Goal: Information Seeking & Learning: Check status

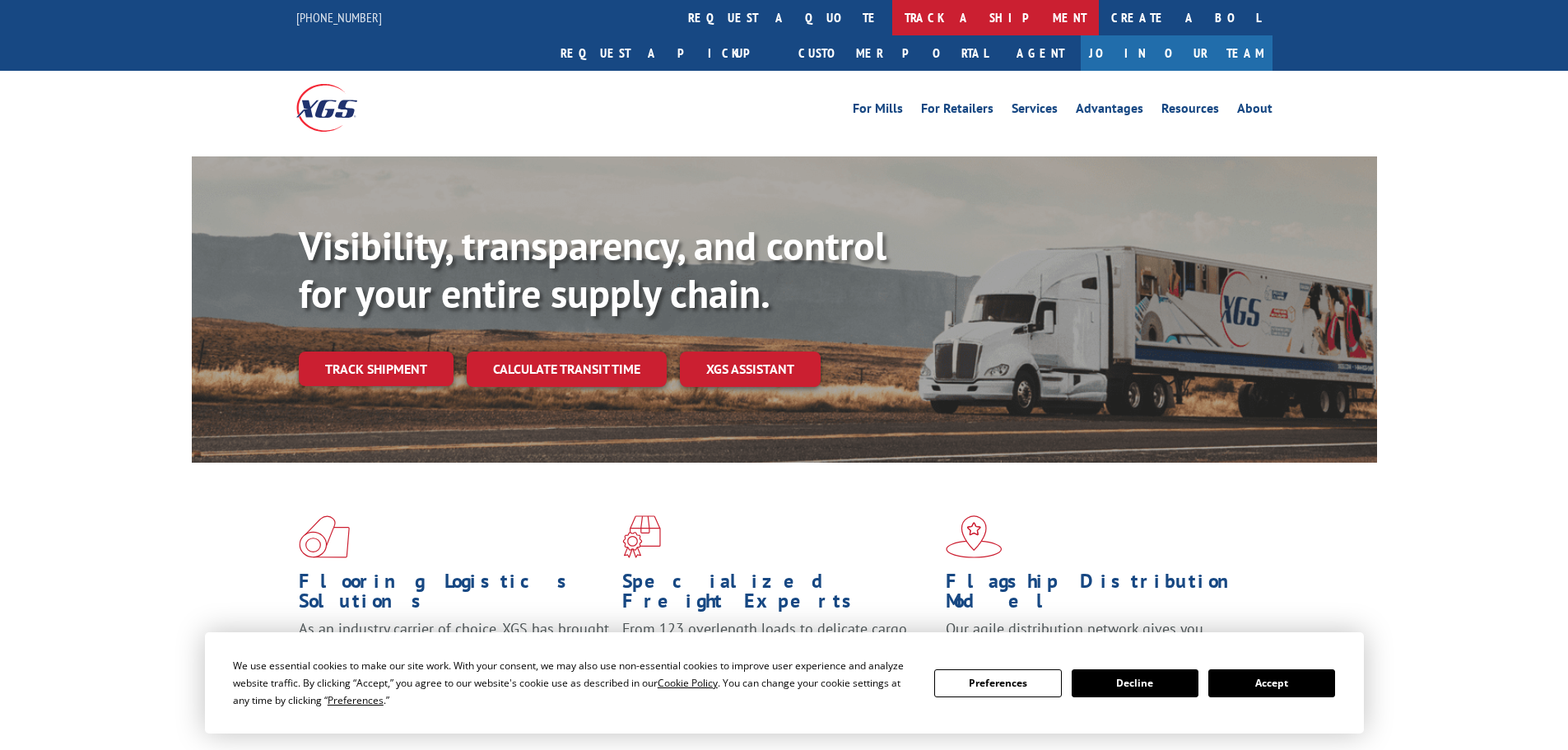
click at [892, 15] on link "track a shipment" at bounding box center [995, 17] width 207 height 35
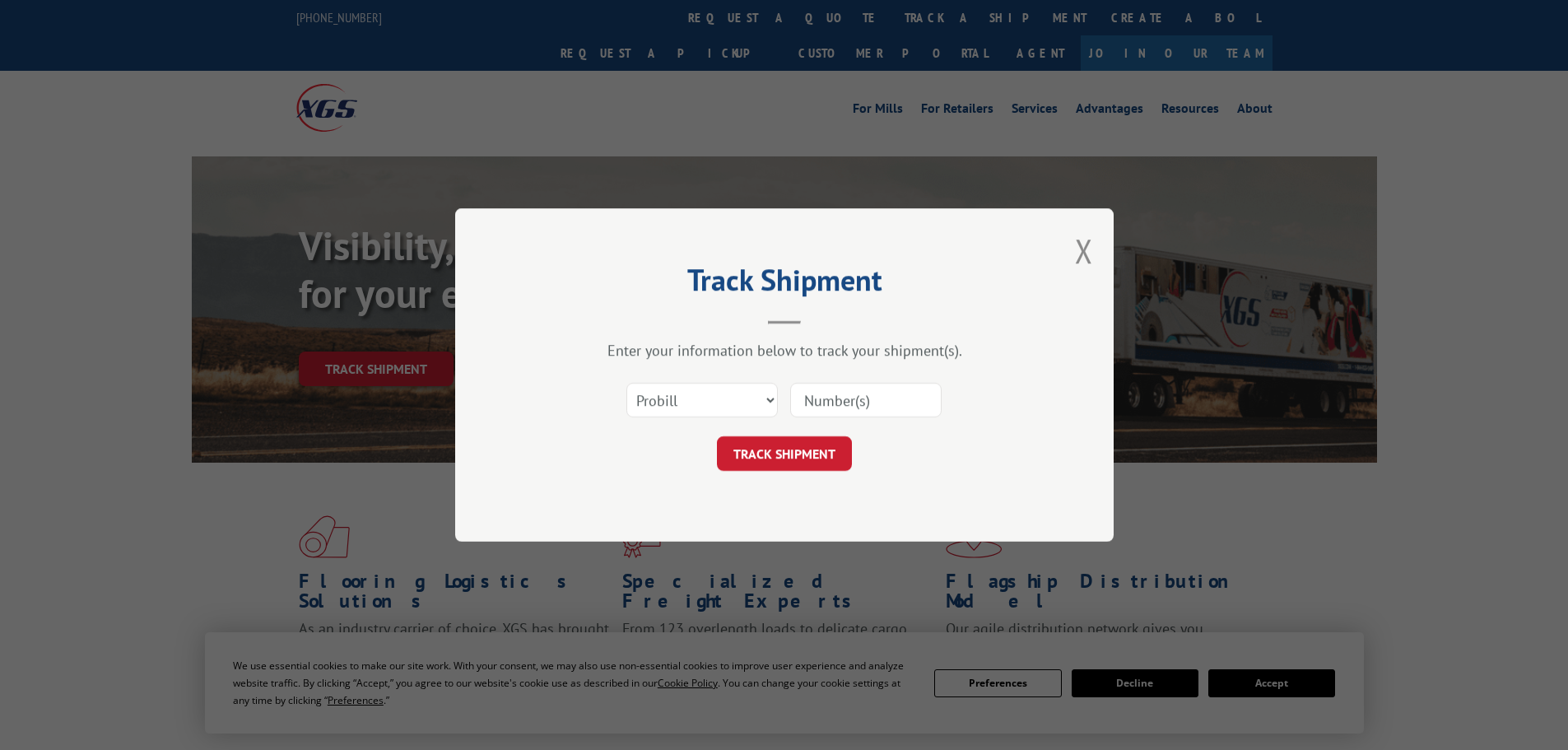
click at [845, 401] on input at bounding box center [866, 400] width 152 height 35
type input "5"
type input "2848128"
click button "TRACK SHIPMENT" at bounding box center [784, 453] width 135 height 35
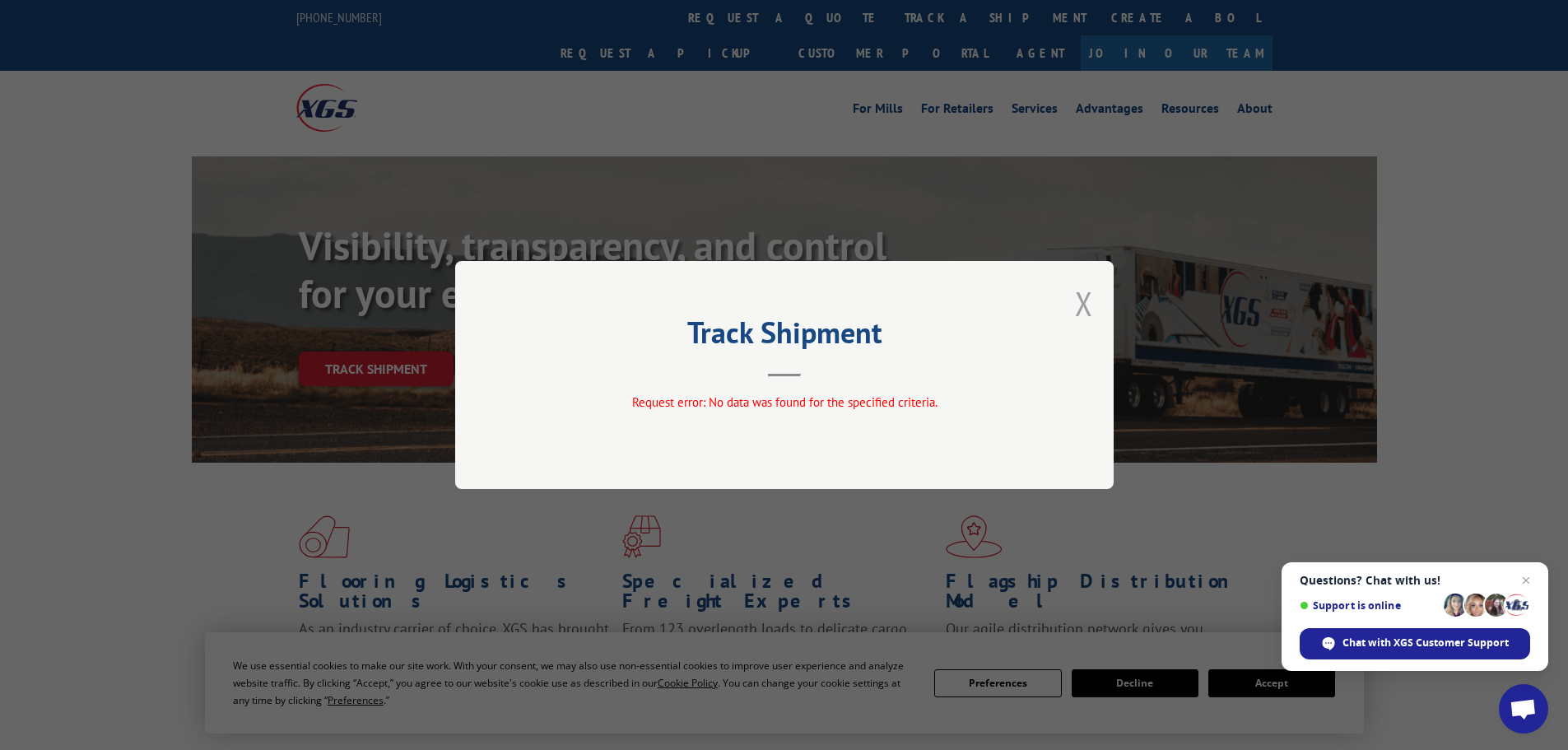
click at [1086, 299] on button "Close modal" at bounding box center [1084, 303] width 18 height 44
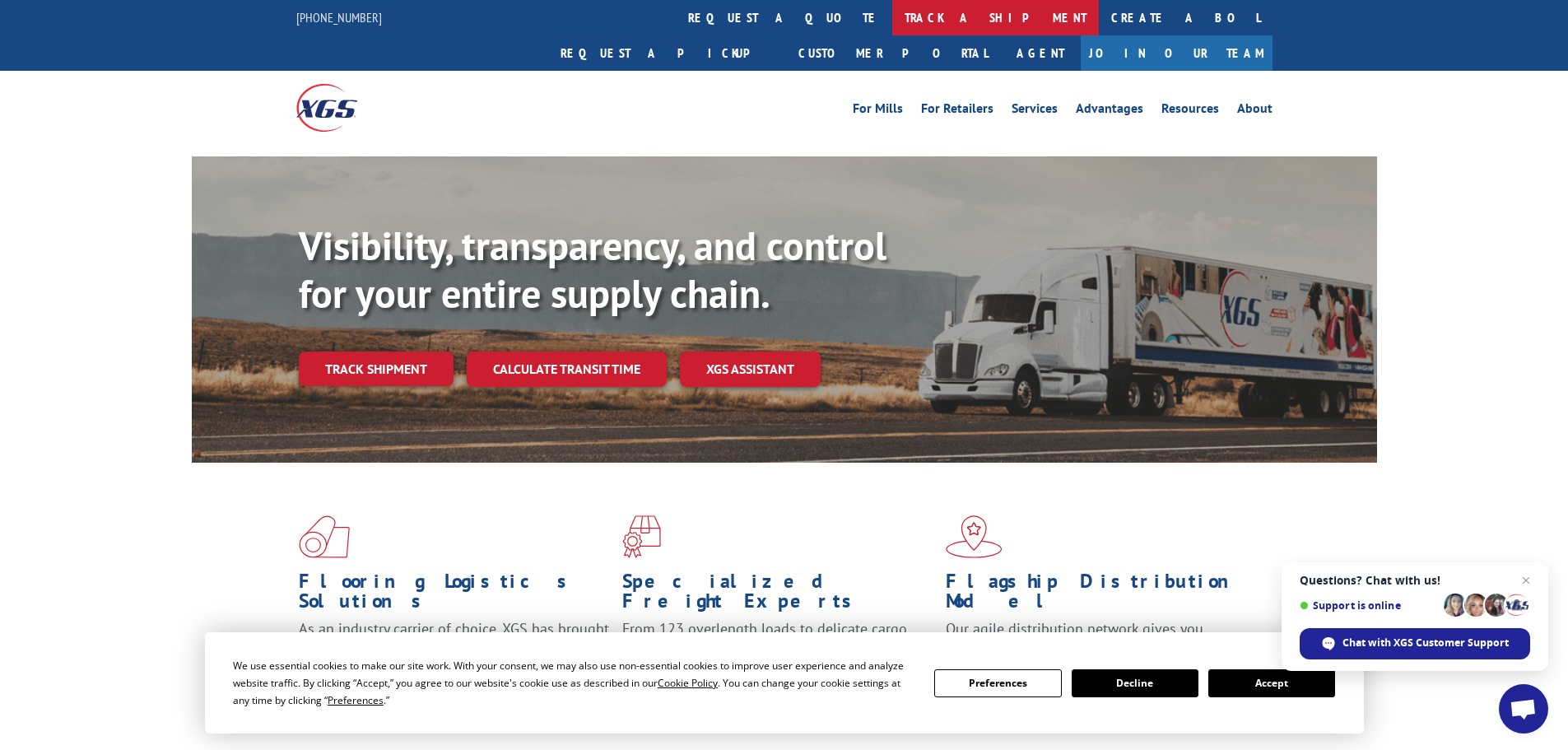
click at [892, 21] on link "track a shipment" at bounding box center [995, 17] width 207 height 35
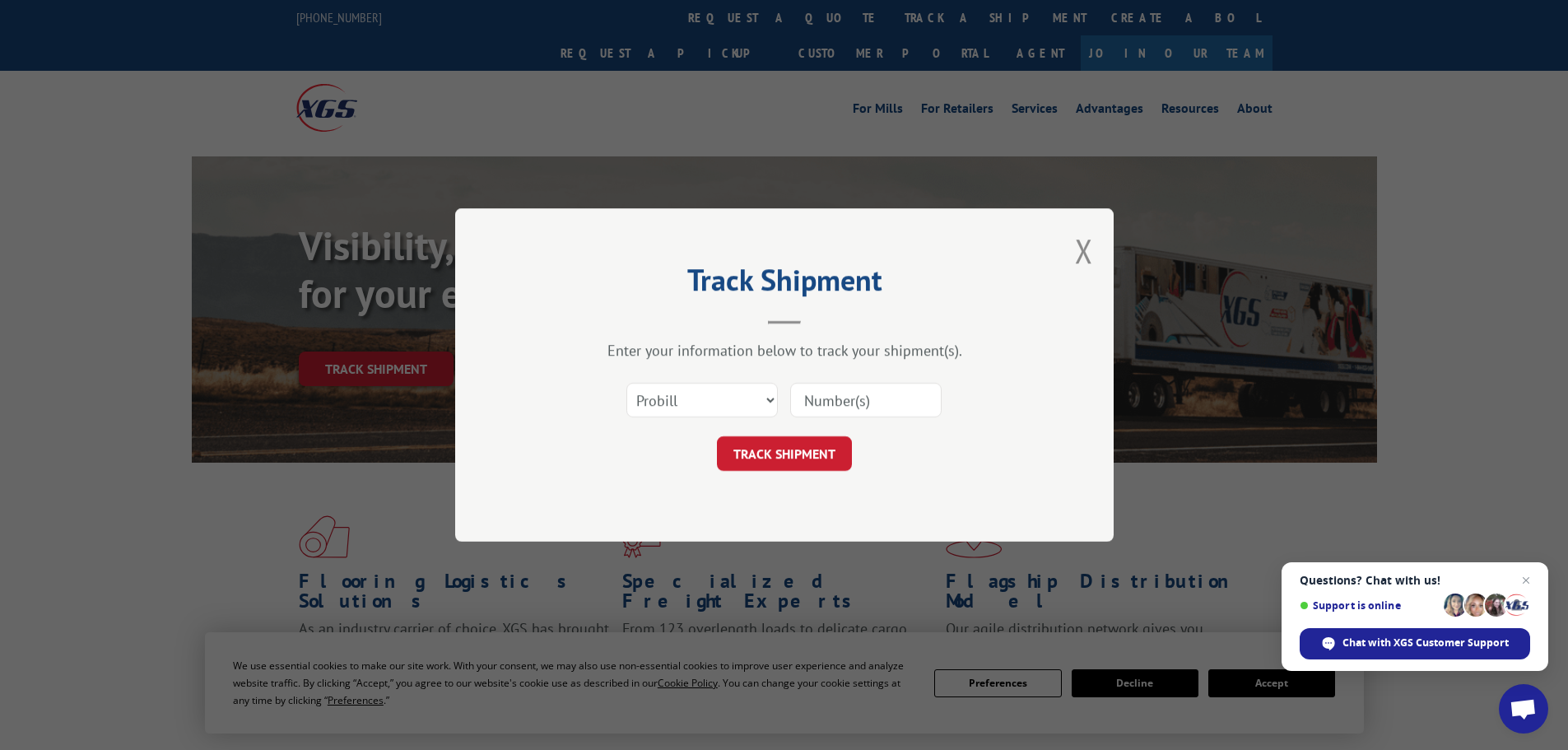
click at [847, 396] on input at bounding box center [866, 400] width 152 height 35
type input "2848128"
click at [773, 397] on select "Select category... Probill BOL PO" at bounding box center [702, 400] width 152 height 35
select select "bol"
click at [626, 382] on select "Select category... Probill BOL PO" at bounding box center [702, 400] width 152 height 35
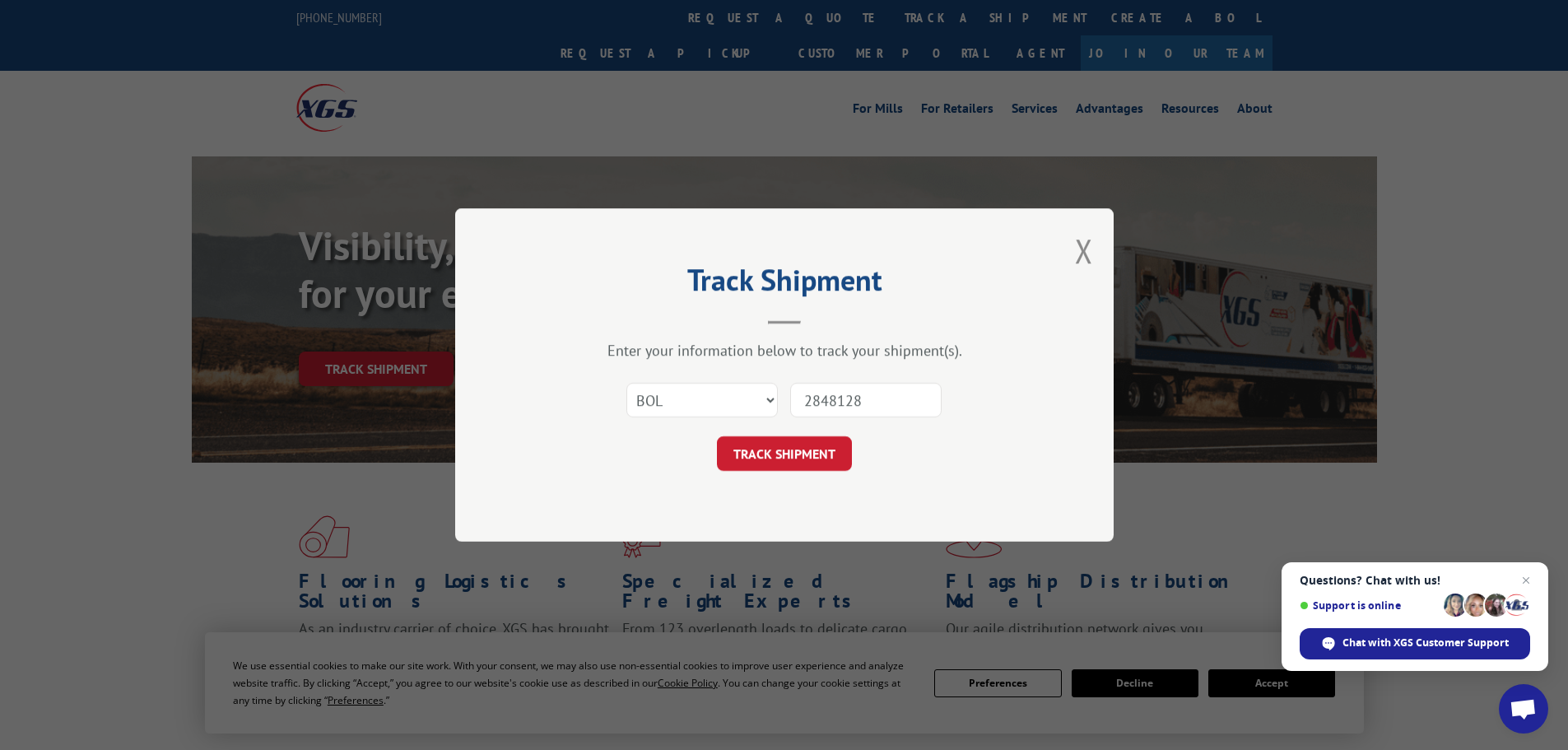
click at [745, 461] on button "TRACK SHIPMENT" at bounding box center [784, 453] width 135 height 35
